Goal: Task Accomplishment & Management: Manage account settings

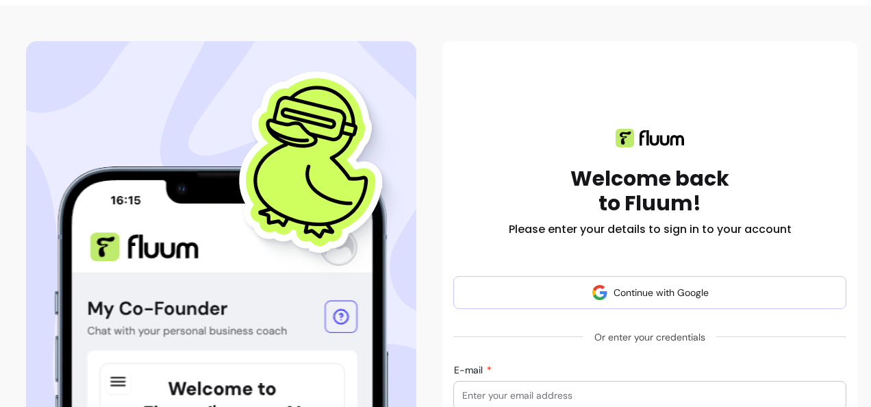
scroll to position [274, 0]
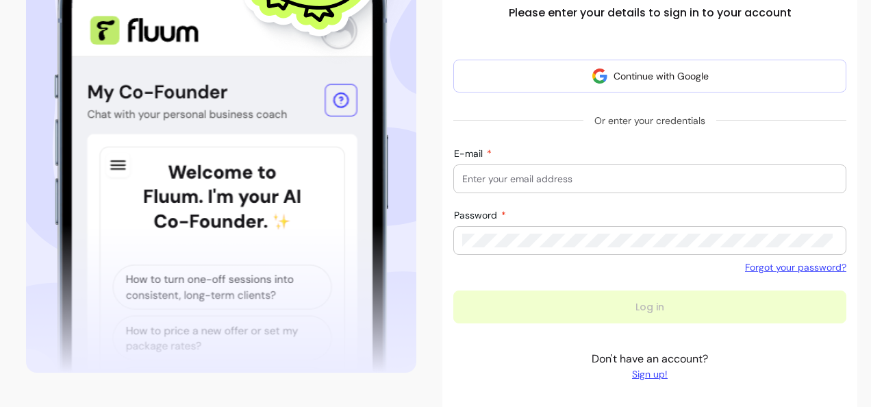
click at [542, 177] on input "E-mail" at bounding box center [649, 179] width 375 height 14
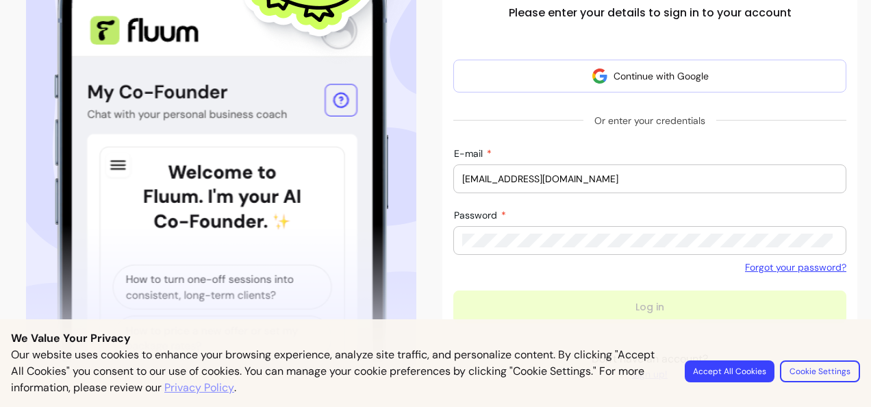
type input "rhianoden@gmail.com"
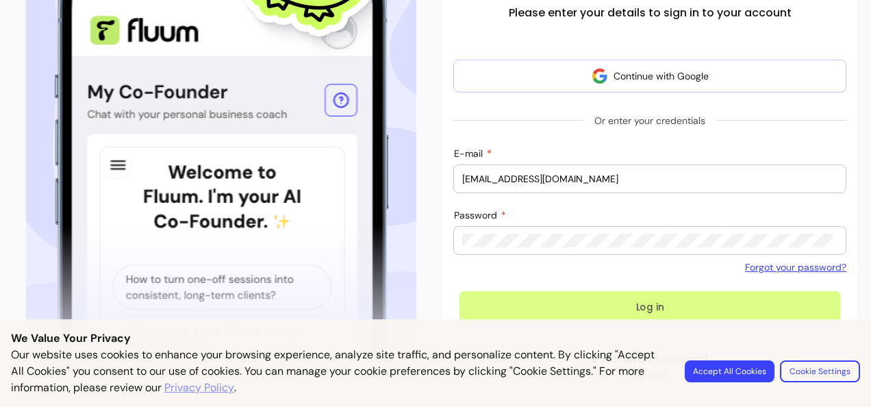
click at [608, 300] on button "Log in" at bounding box center [649, 307] width 381 height 32
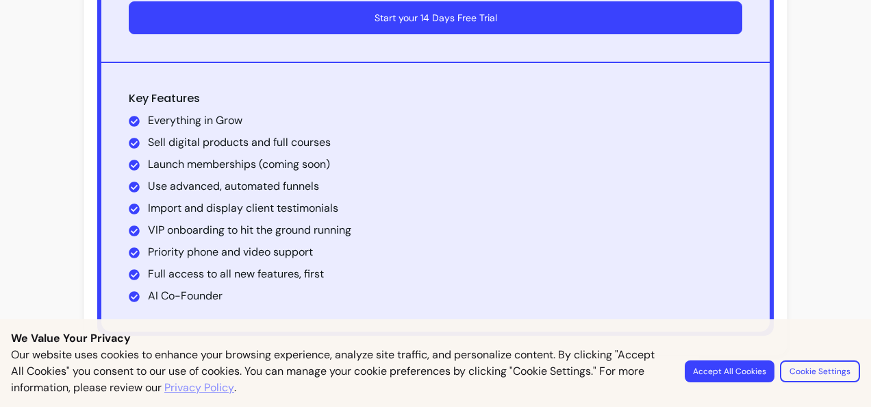
scroll to position [1487, 0]
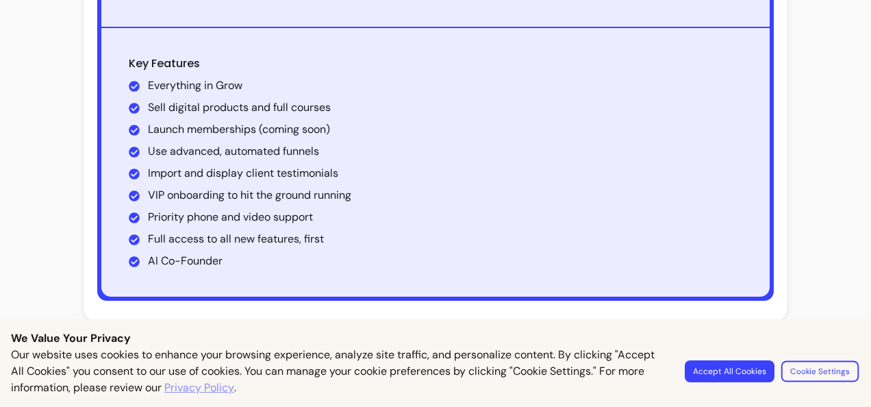
click at [845, 368] on button "Cookie Settings" at bounding box center [819, 370] width 77 height 21
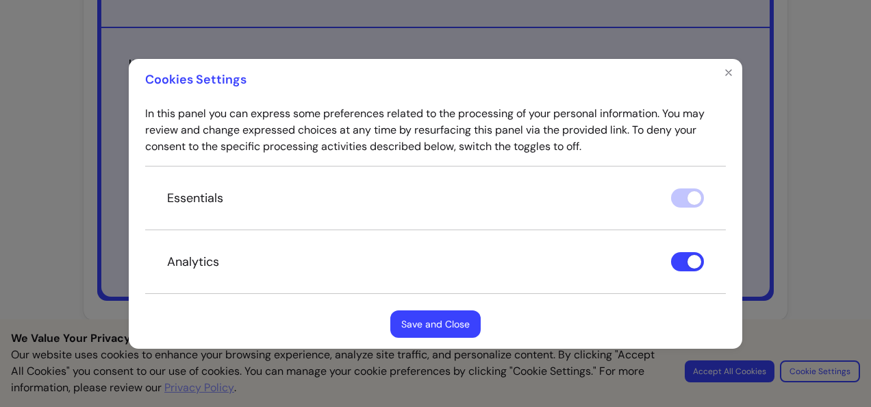
click at [472, 329] on button "Save and Close" at bounding box center [435, 323] width 90 height 27
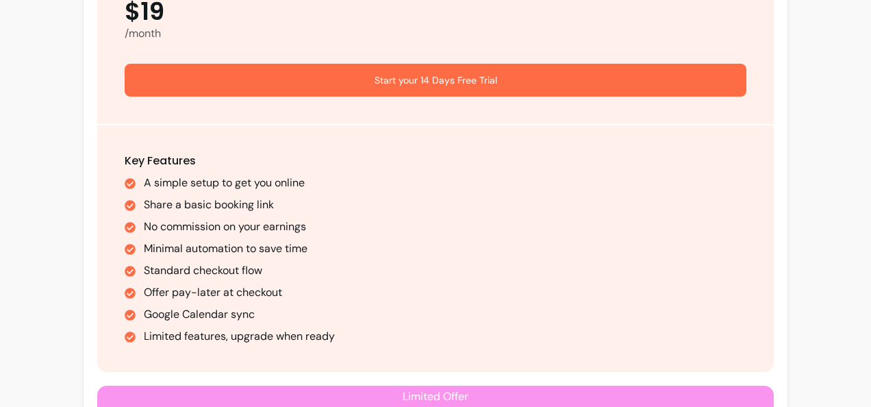
scroll to position [0, 0]
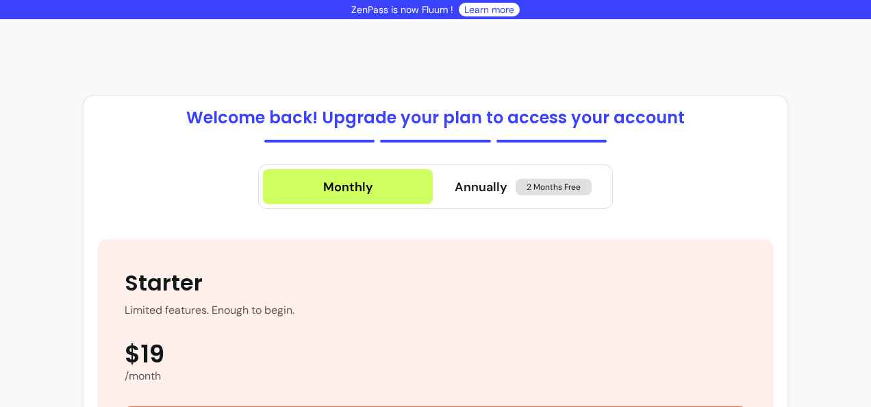
click at [474, 11] on link "Learn more" at bounding box center [489, 10] width 50 height 14
